Goal: Task Accomplishment & Management: Manage account settings

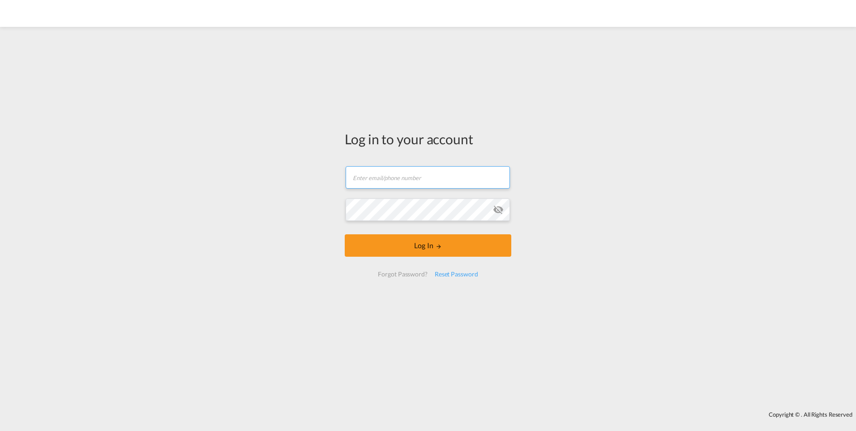
click at [417, 181] on input "text" at bounding box center [428, 177] width 164 height 22
type input "nilshenschke@gmail.com"
click at [345, 234] on button "Log In" at bounding box center [428, 245] width 167 height 22
click at [393, 179] on input "text" at bounding box center [428, 177] width 164 height 22
type input "[PERSON_NAME][EMAIL_ADDRESS][PERSON_NAME][DOMAIN_NAME]"
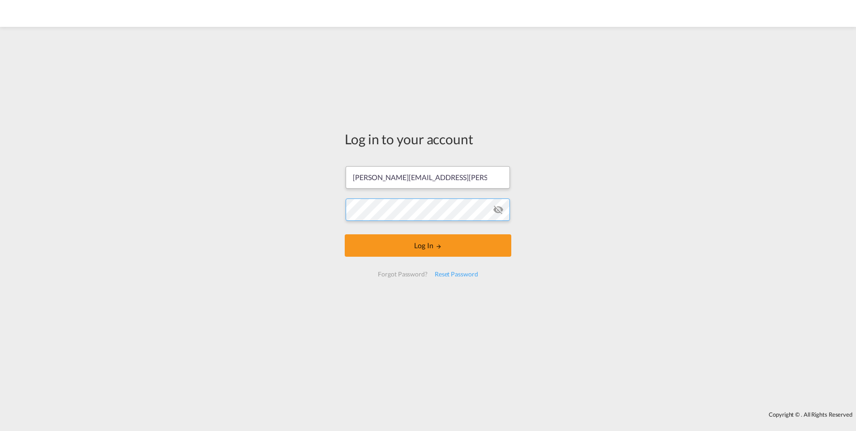
click at [345, 234] on button "Log In" at bounding box center [428, 245] width 167 height 22
